Goal: Task Accomplishment & Management: Manage account settings

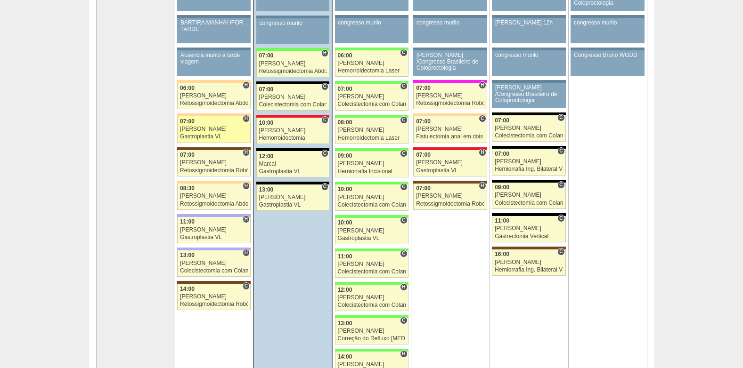
scroll to position [141, 0]
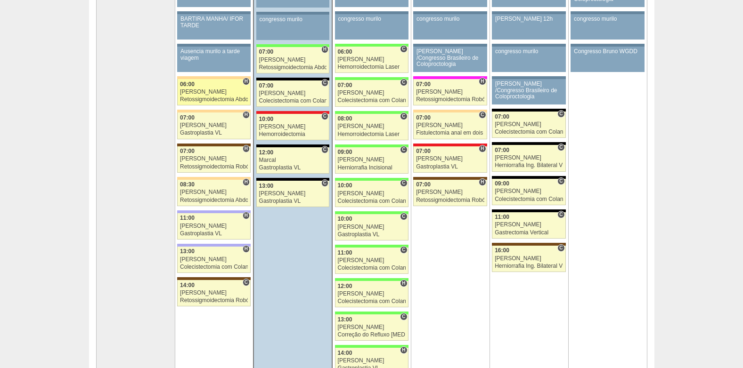
click at [210, 95] on div "[PERSON_NAME]" at bounding box center [214, 92] width 68 height 6
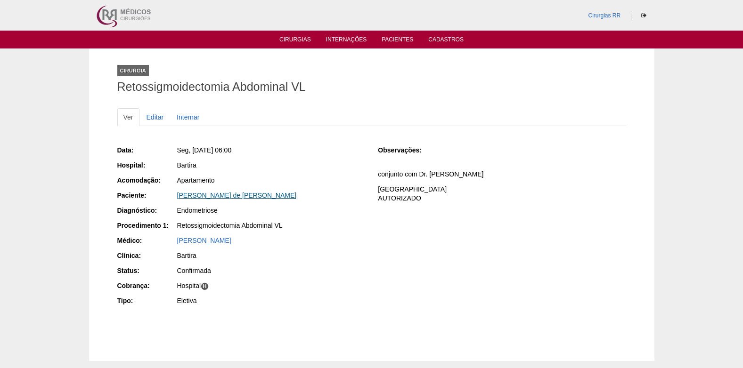
click at [202, 193] on link "[PERSON_NAME] de [PERSON_NAME]" at bounding box center [237, 196] width 120 height 8
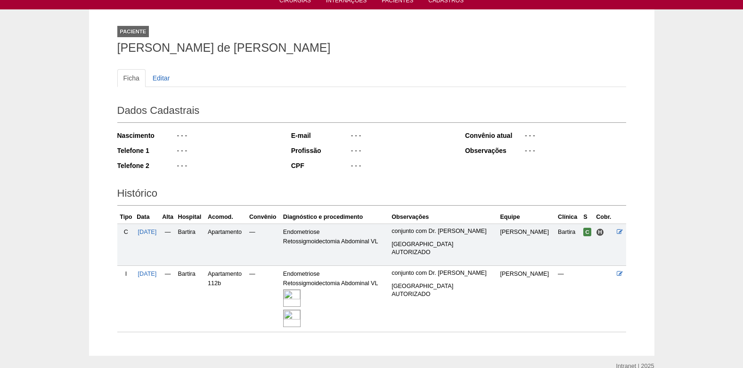
scroll to position [83, 0]
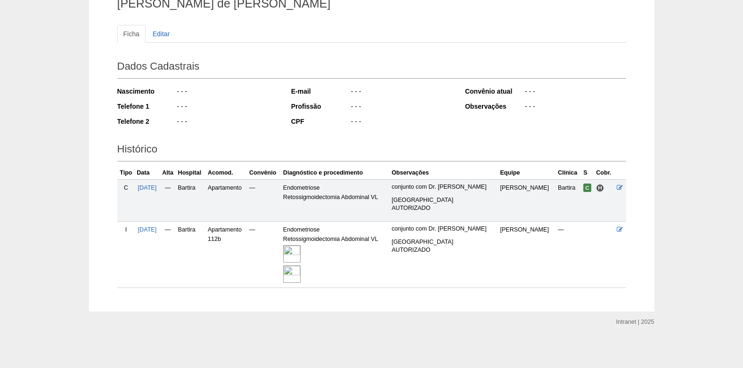
click at [300, 259] on img at bounding box center [291, 253] width 17 height 17
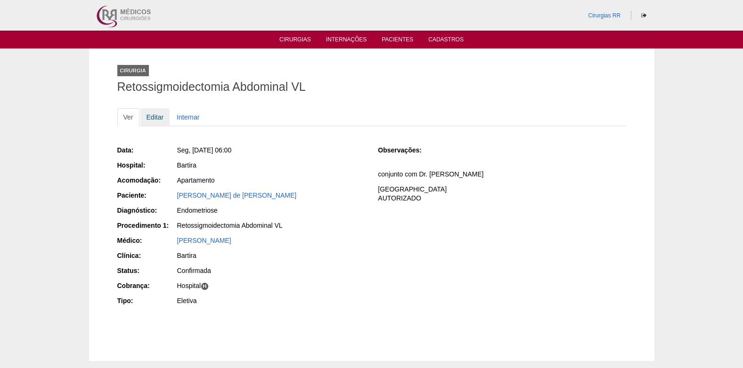
click at [153, 113] on link "Editar" at bounding box center [155, 117] width 30 height 18
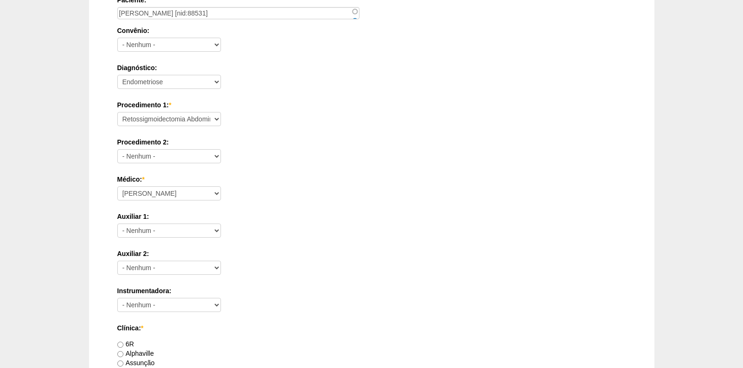
scroll to position [235, 0]
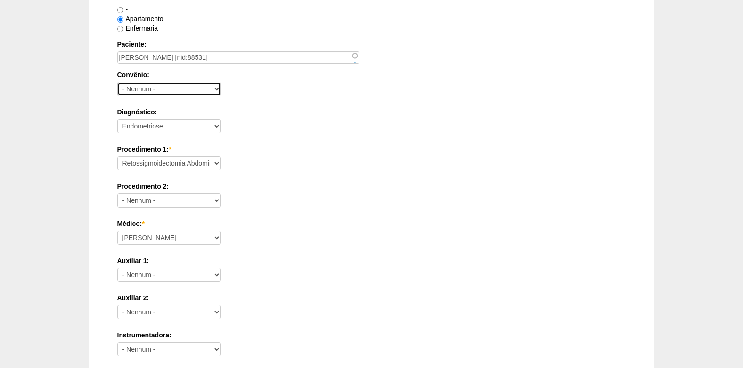
click at [146, 86] on select "- Nenhum - Abet Afresp Allianz Amil Blue Life Caasp Cabesp Caixa de Pensões Car…" at bounding box center [169, 89] width 104 height 14
select select "26"
click at [117, 82] on select "- Nenhum - Abet Afresp Allianz Amil Blue Life Caasp Cabesp Caixa de Pensões Car…" at bounding box center [169, 89] width 104 height 14
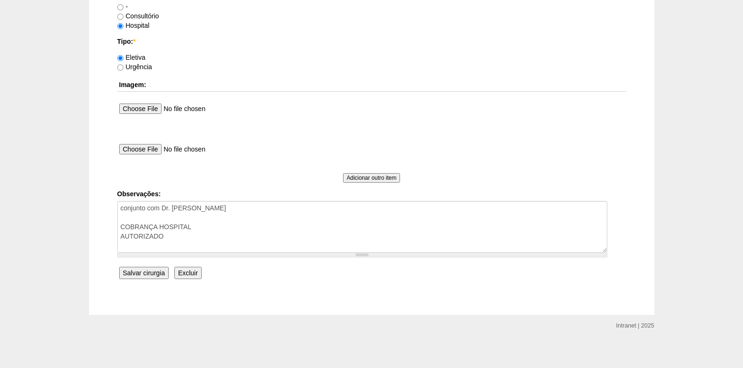
scroll to position [845, 0]
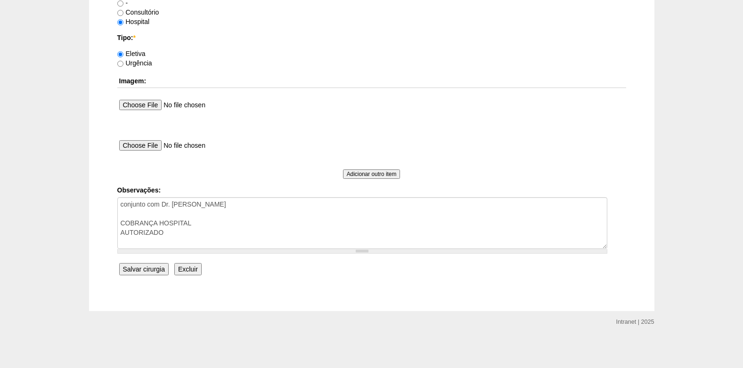
click at [141, 272] on input "Salvar cirurgia" at bounding box center [143, 269] width 49 height 12
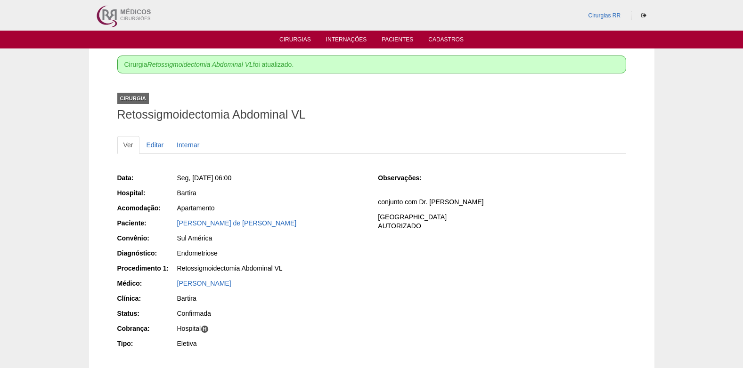
click at [300, 41] on link "Cirurgias" at bounding box center [295, 40] width 32 height 8
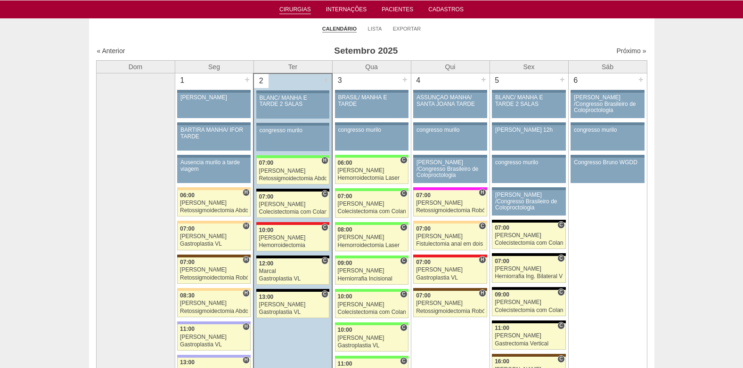
scroll to position [94, 0]
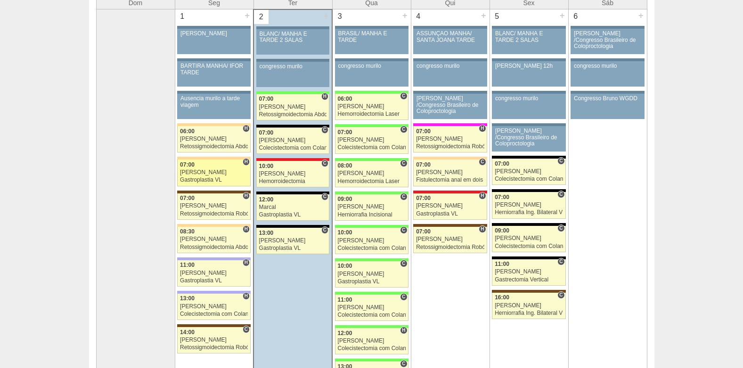
click at [209, 168] on div "07:00" at bounding box center [214, 165] width 68 height 6
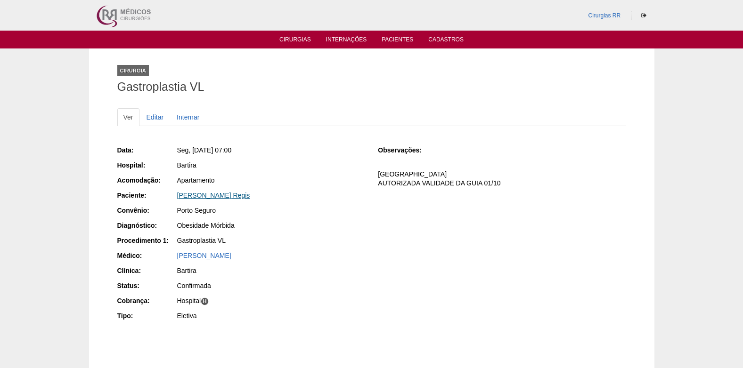
click at [199, 195] on link "Renata Borrelli Regis" at bounding box center [213, 196] width 73 height 8
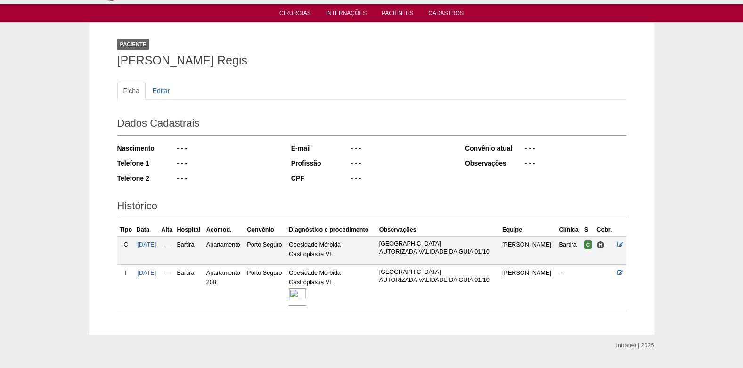
scroll to position [50, 0]
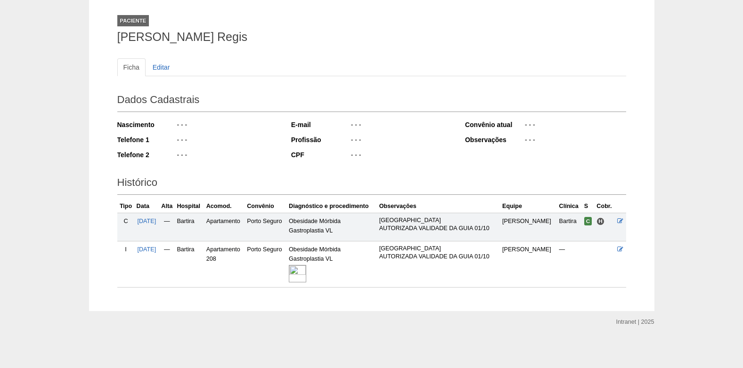
click at [306, 270] on img at bounding box center [297, 273] width 17 height 17
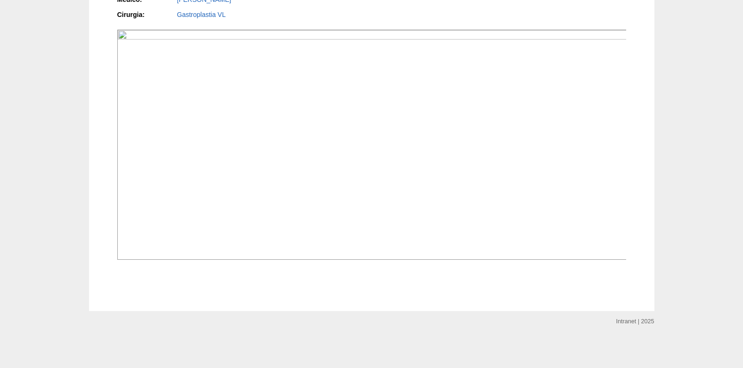
scroll to position [753, 0]
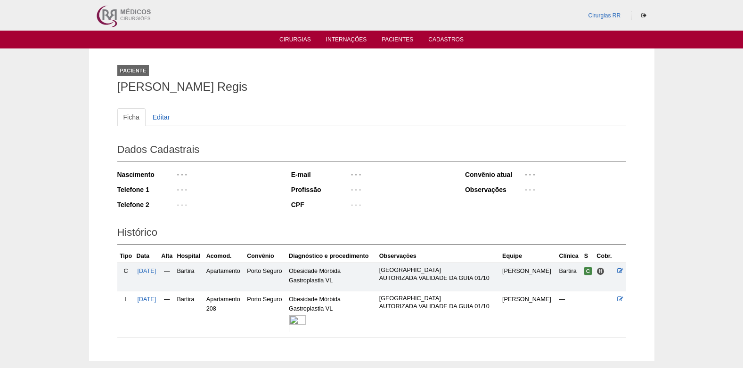
scroll to position [50, 0]
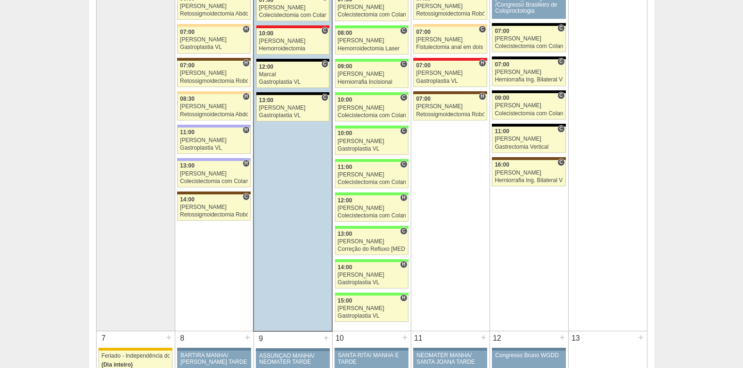
scroll to position [233, 0]
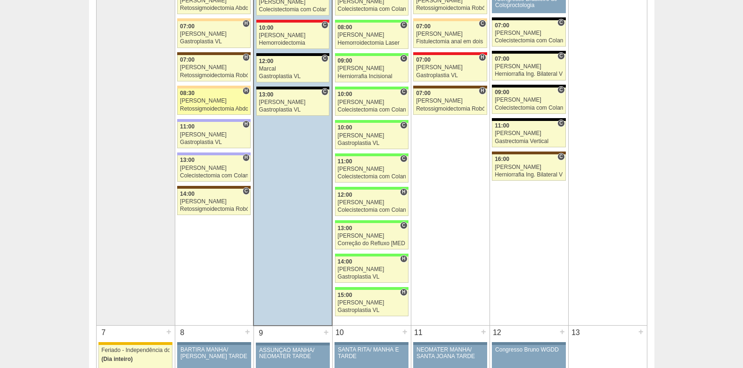
click at [212, 99] on div "[PERSON_NAME]" at bounding box center [214, 101] width 68 height 6
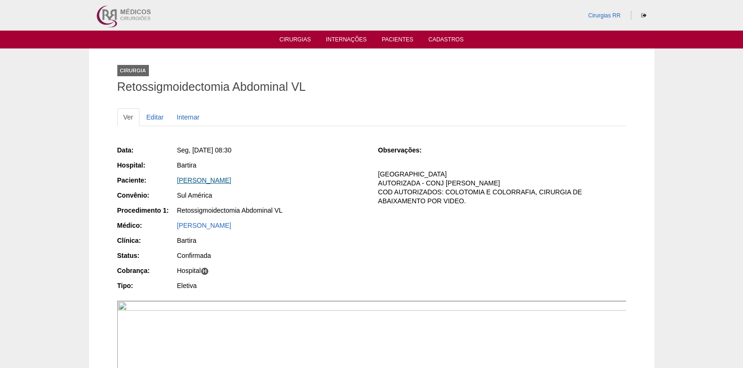
click at [219, 177] on link "[PERSON_NAME]" at bounding box center [204, 181] width 54 height 8
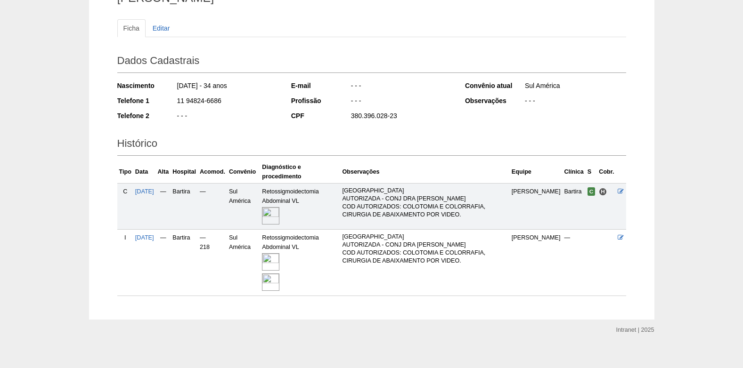
scroll to position [97, 0]
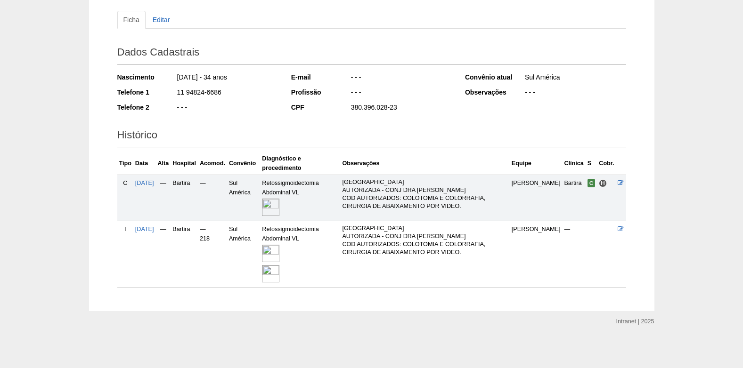
click at [279, 252] on img at bounding box center [270, 253] width 17 height 17
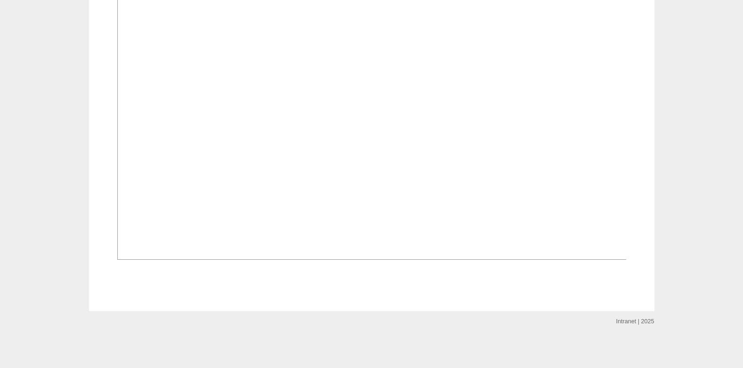
scroll to position [1036, 0]
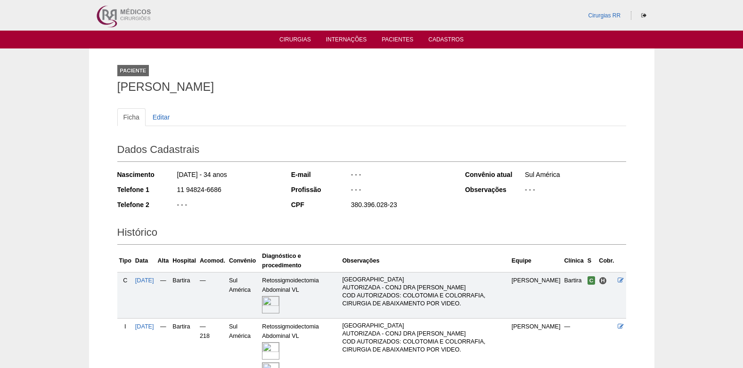
scroll to position [97, 0]
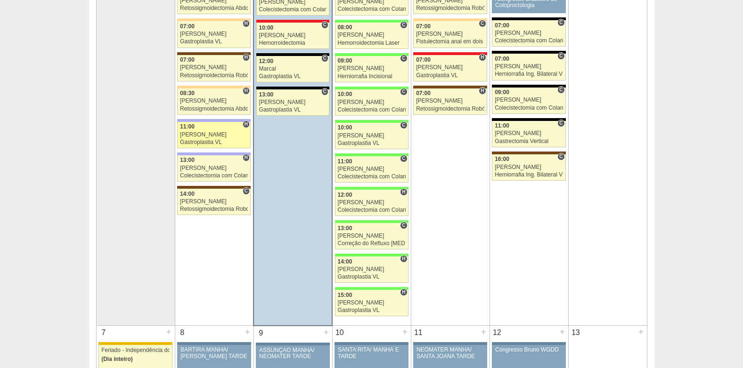
scroll to position [233, 0]
click at [214, 140] on div "Gastroplastia VL" at bounding box center [214, 142] width 68 height 6
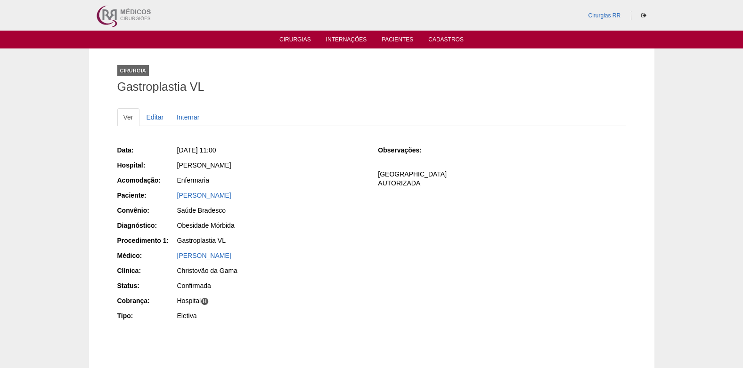
click at [207, 189] on div "Data: Seg, 01/09/2025 - 11:00 Hospital: Christóvão da Gama Acomodação: Enfermar…" at bounding box center [241, 234] width 248 height 184
click at [204, 197] on link "Camila Souza Franca" at bounding box center [204, 196] width 54 height 8
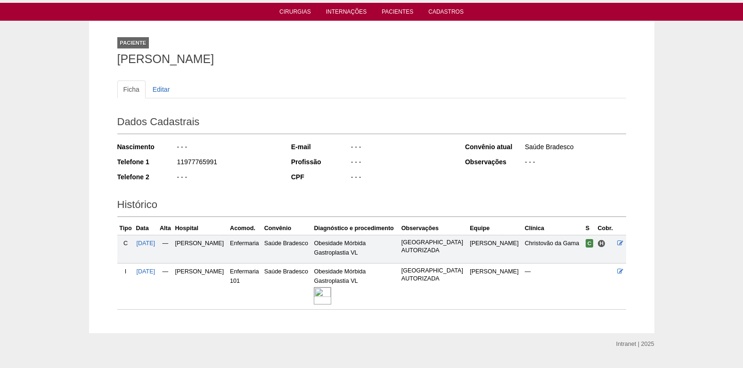
scroll to position [50, 0]
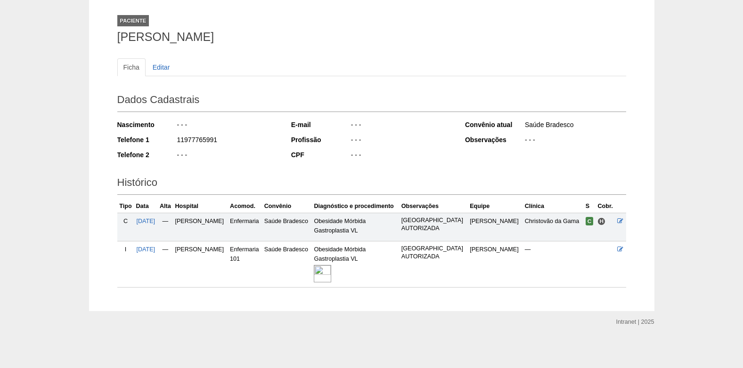
click at [331, 274] on img at bounding box center [322, 273] width 17 height 17
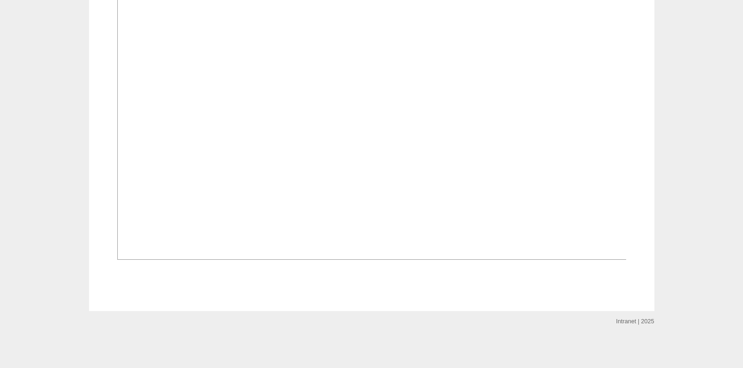
scroll to position [720, 0]
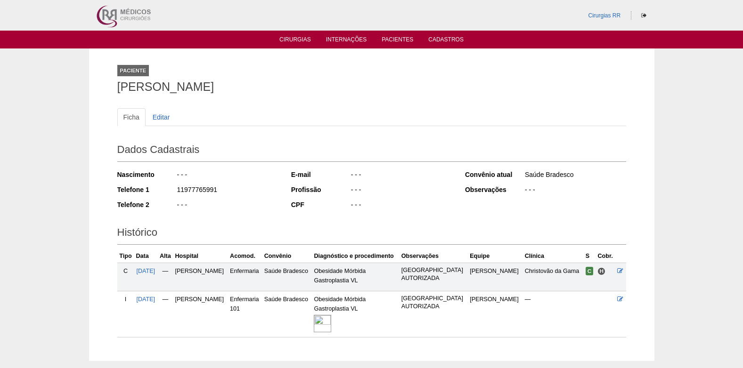
scroll to position [50, 0]
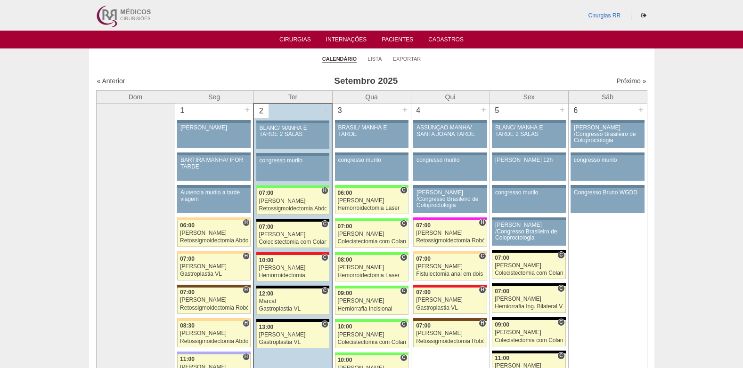
scroll to position [233, 0]
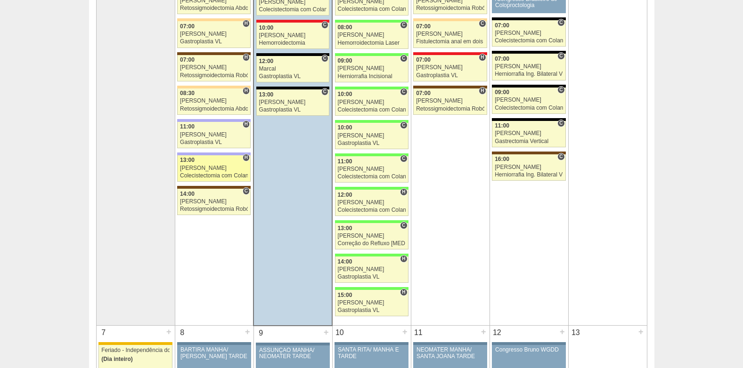
click at [207, 168] on div "[PERSON_NAME]" at bounding box center [214, 168] width 68 height 6
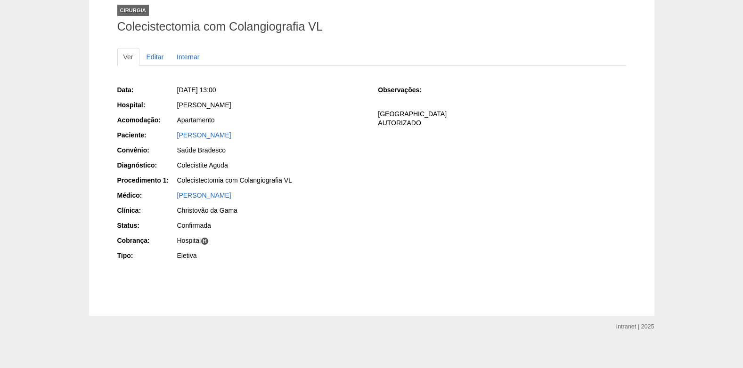
scroll to position [65, 0]
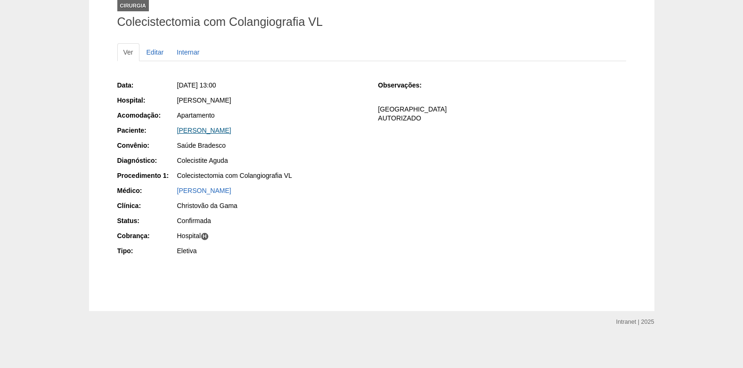
click at [203, 127] on link "[PERSON_NAME]" at bounding box center [204, 131] width 54 height 8
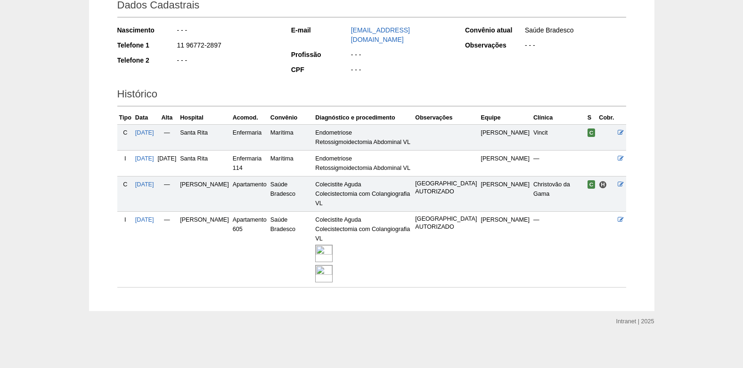
scroll to position [158, 0]
click at [332, 257] on img at bounding box center [323, 253] width 17 height 17
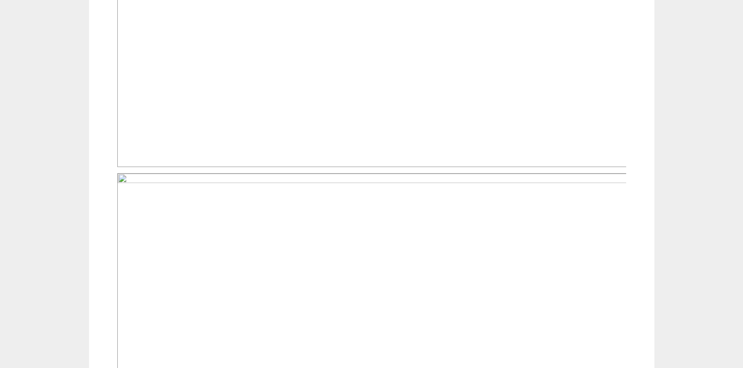
scroll to position [659, 0]
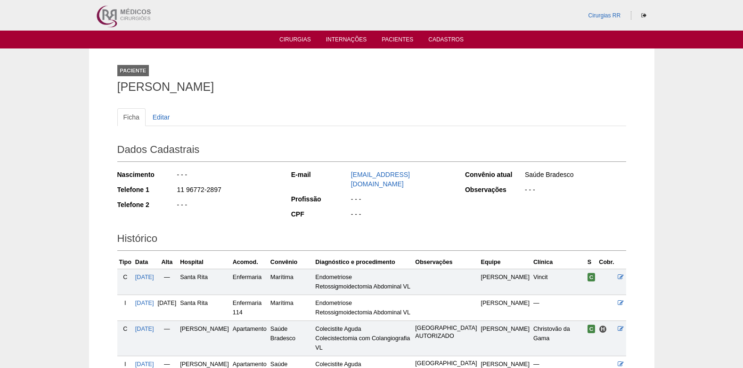
scroll to position [158, 0]
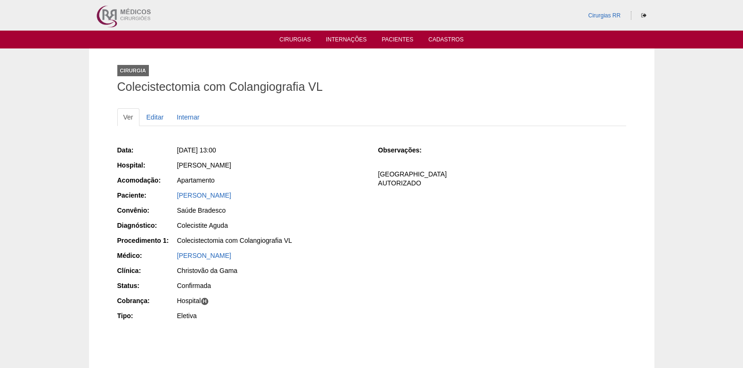
scroll to position [65, 0]
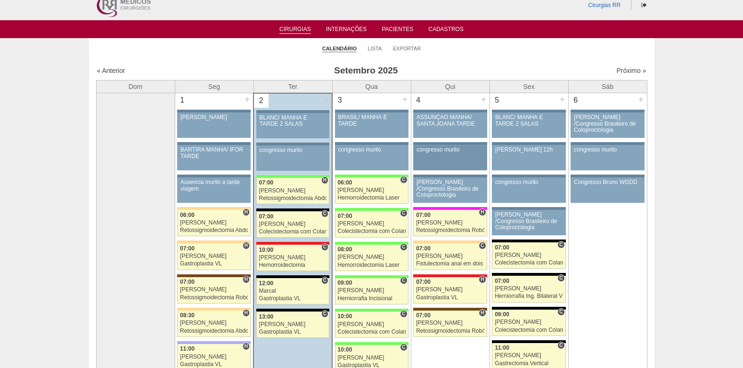
scroll to position [47, 0]
